Goal: Complete application form

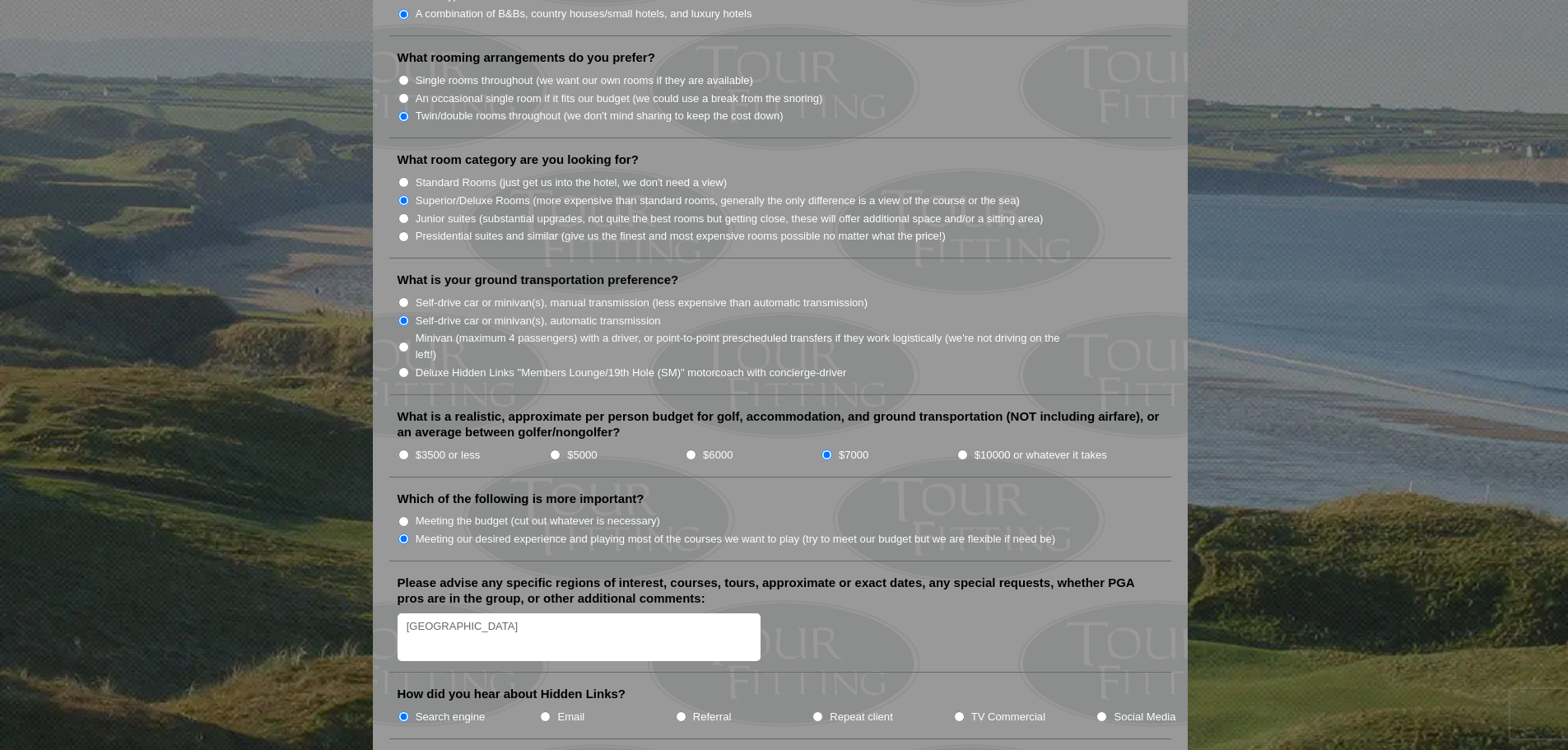
scroll to position [1811, 0]
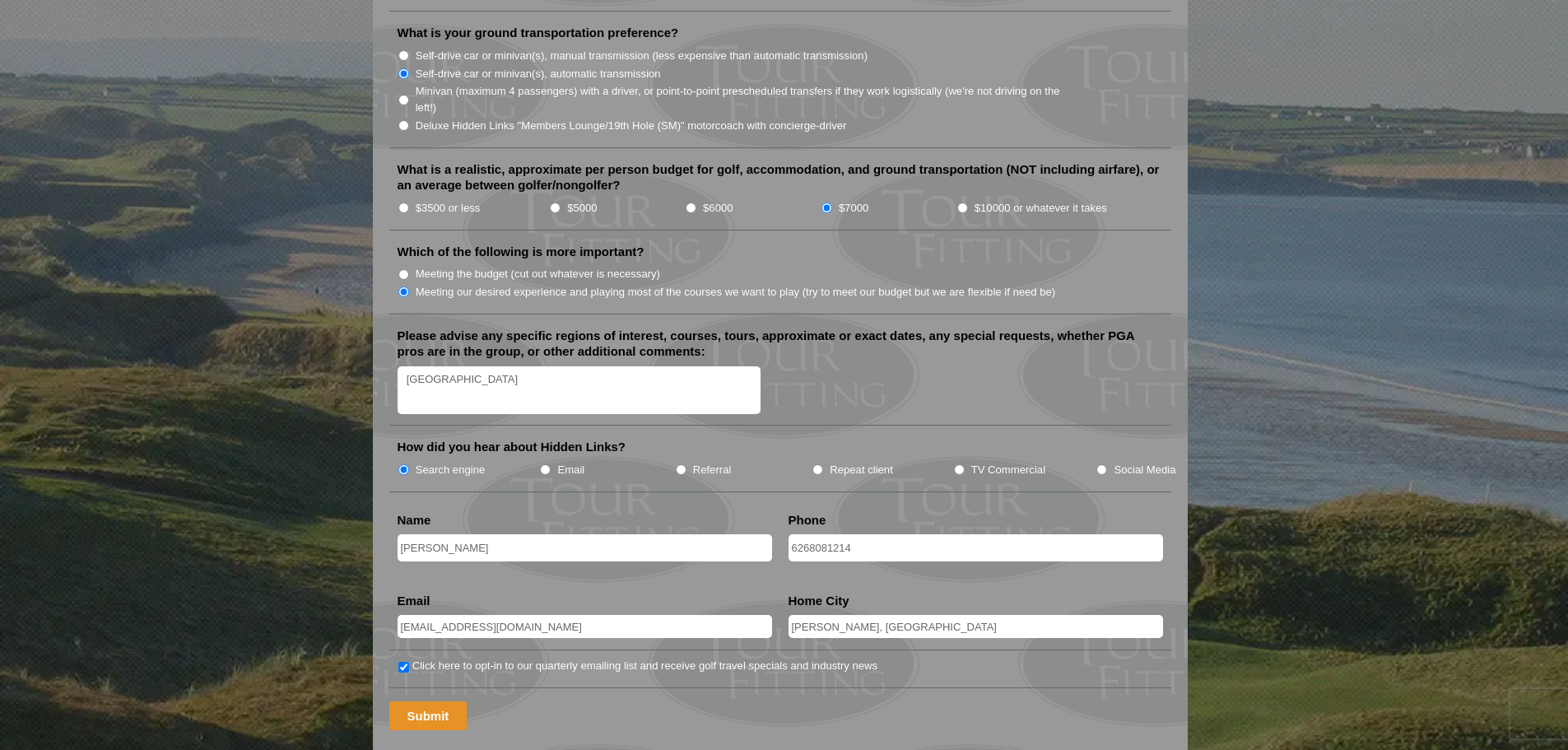
click at [425, 701] on input "Submit" at bounding box center [428, 716] width 78 height 29
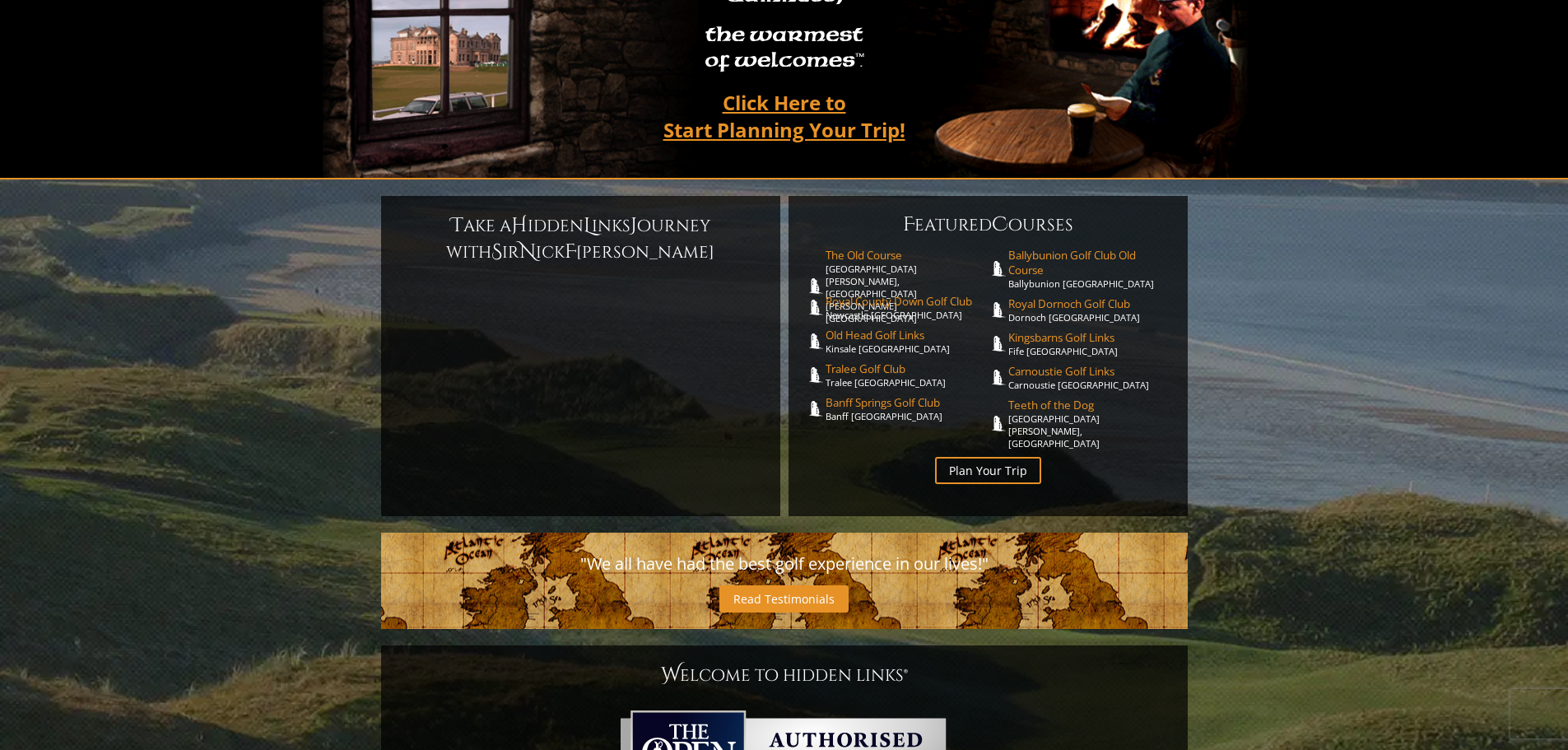
scroll to position [329, 0]
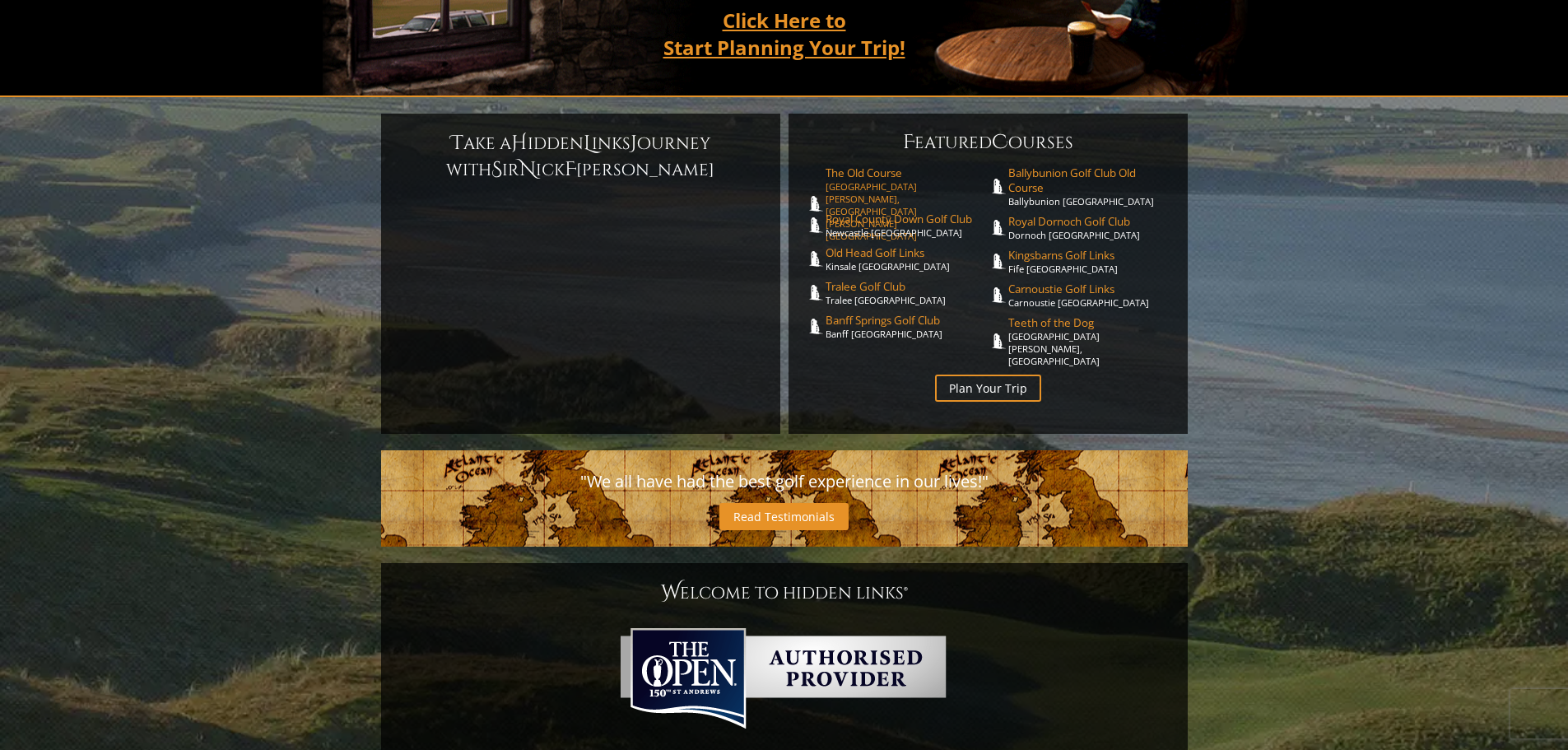
click at [853, 165] on link "The Old Course [GEOGRAPHIC_DATA][PERSON_NAME], [GEOGRAPHIC_DATA][PERSON_NAME] […" at bounding box center [906, 203] width 163 height 76
